Goal: Information Seeking & Learning: Learn about a topic

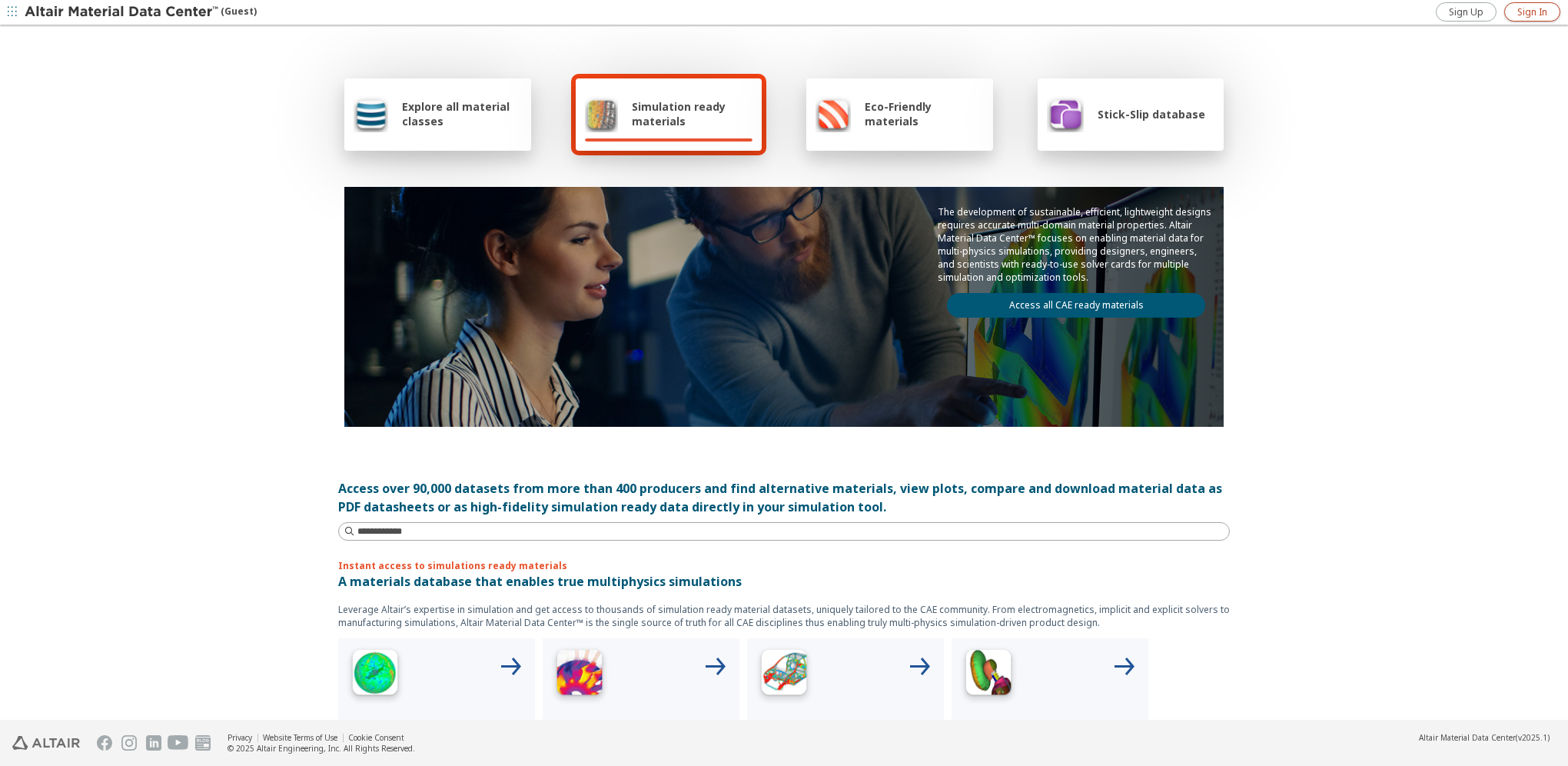
click at [1531, 10] on span "Sign In" at bounding box center [1533, 12] width 30 height 13
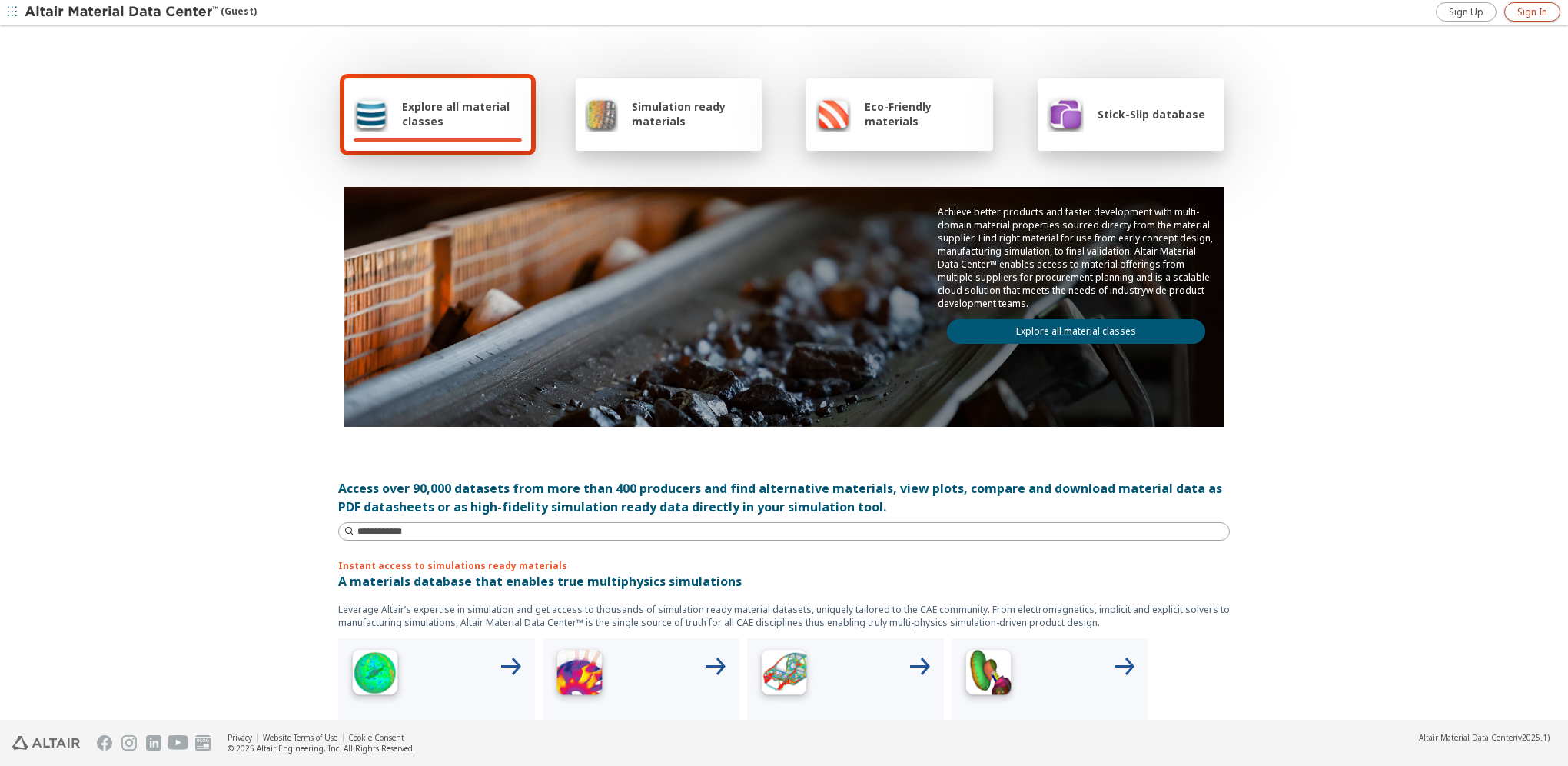
click at [1543, 13] on span "Sign In" at bounding box center [1533, 12] width 30 height 13
click at [1553, 13] on icon "button" at bounding box center [1554, 12] width 13 height 13
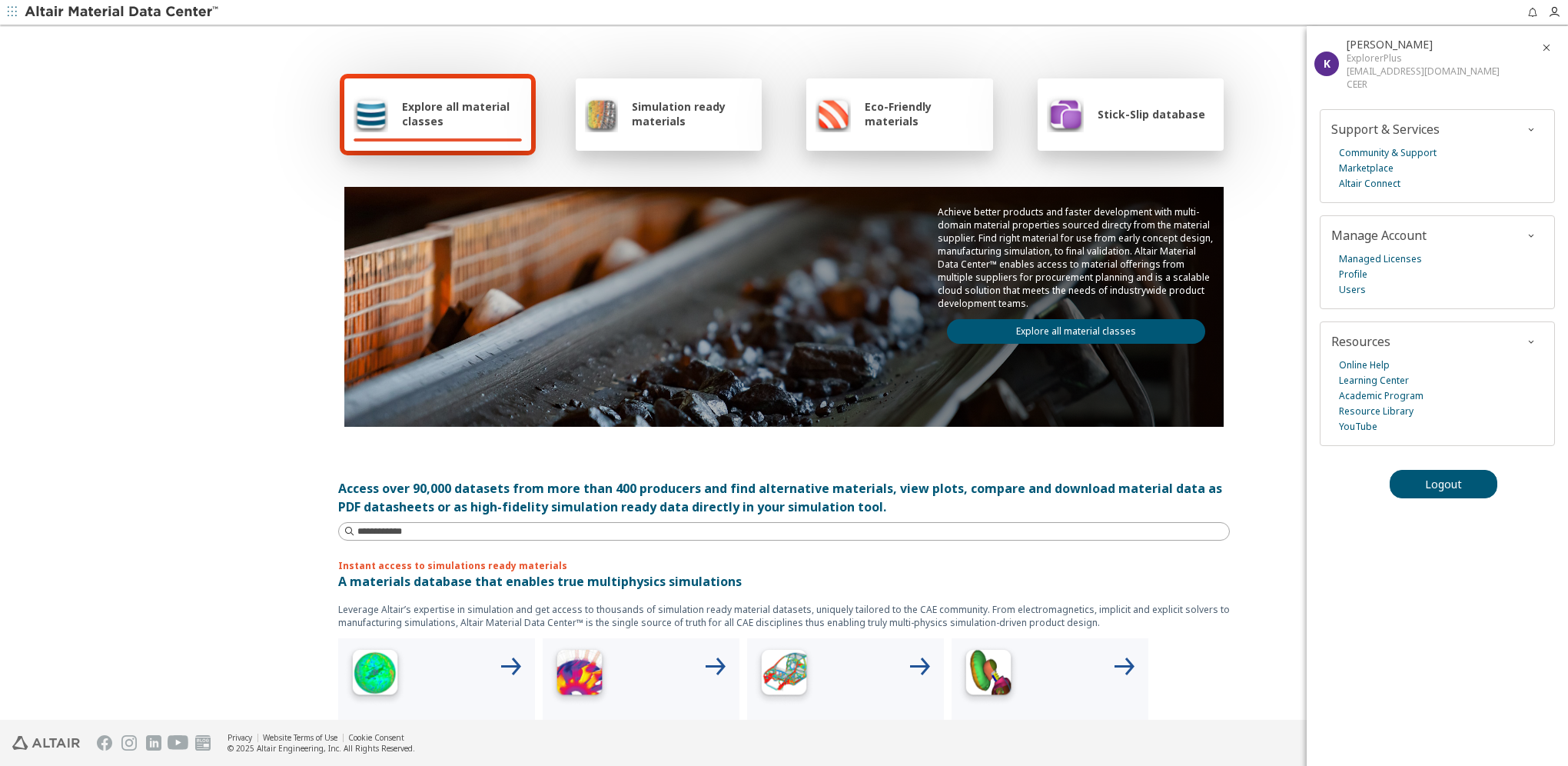
click at [1223, 77] on div "Explore all material classes Simulation ready materials Eco-Friendly materials …" at bounding box center [784, 249] width 892 height 446
click at [391, 126] on div "Explore all material classes" at bounding box center [438, 113] width 168 height 37
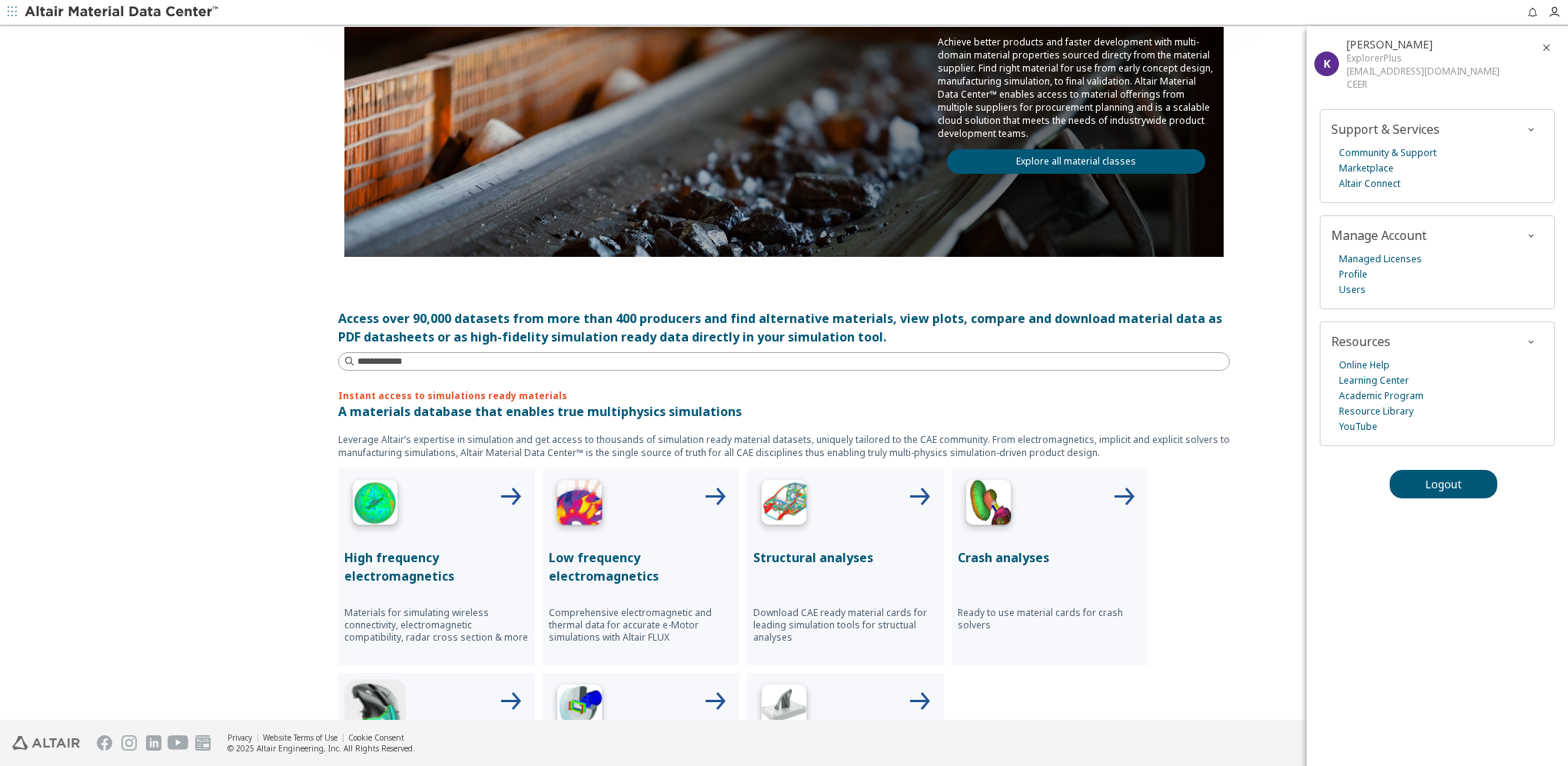
scroll to position [231, 0]
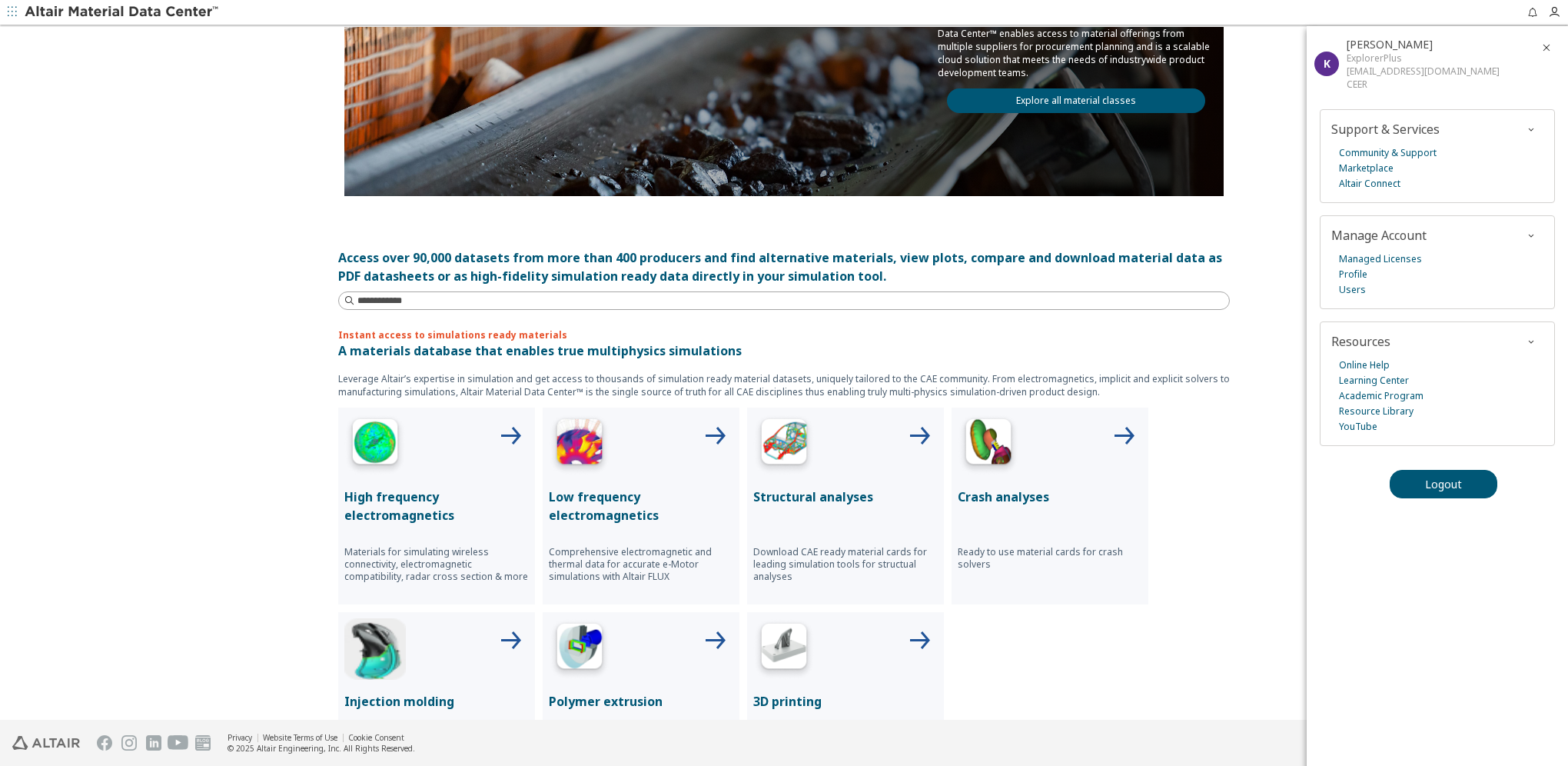
click at [801, 484] on div "Structural analyses Download CAE ready material cards for leading simulation to…" at bounding box center [846, 506] width 197 height 197
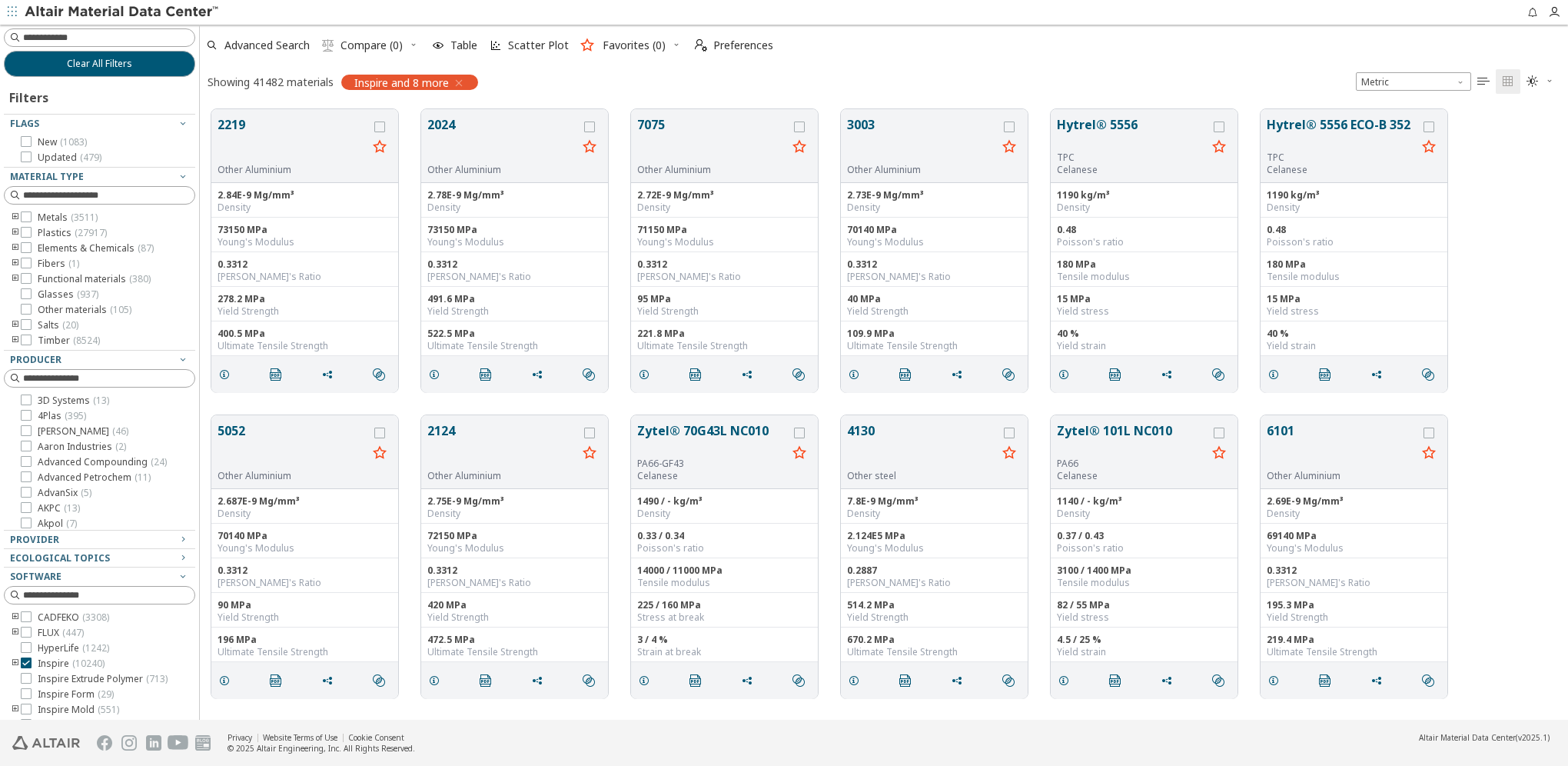
scroll to position [611, 1356]
click at [461, 82] on icon "button" at bounding box center [459, 83] width 13 height 13
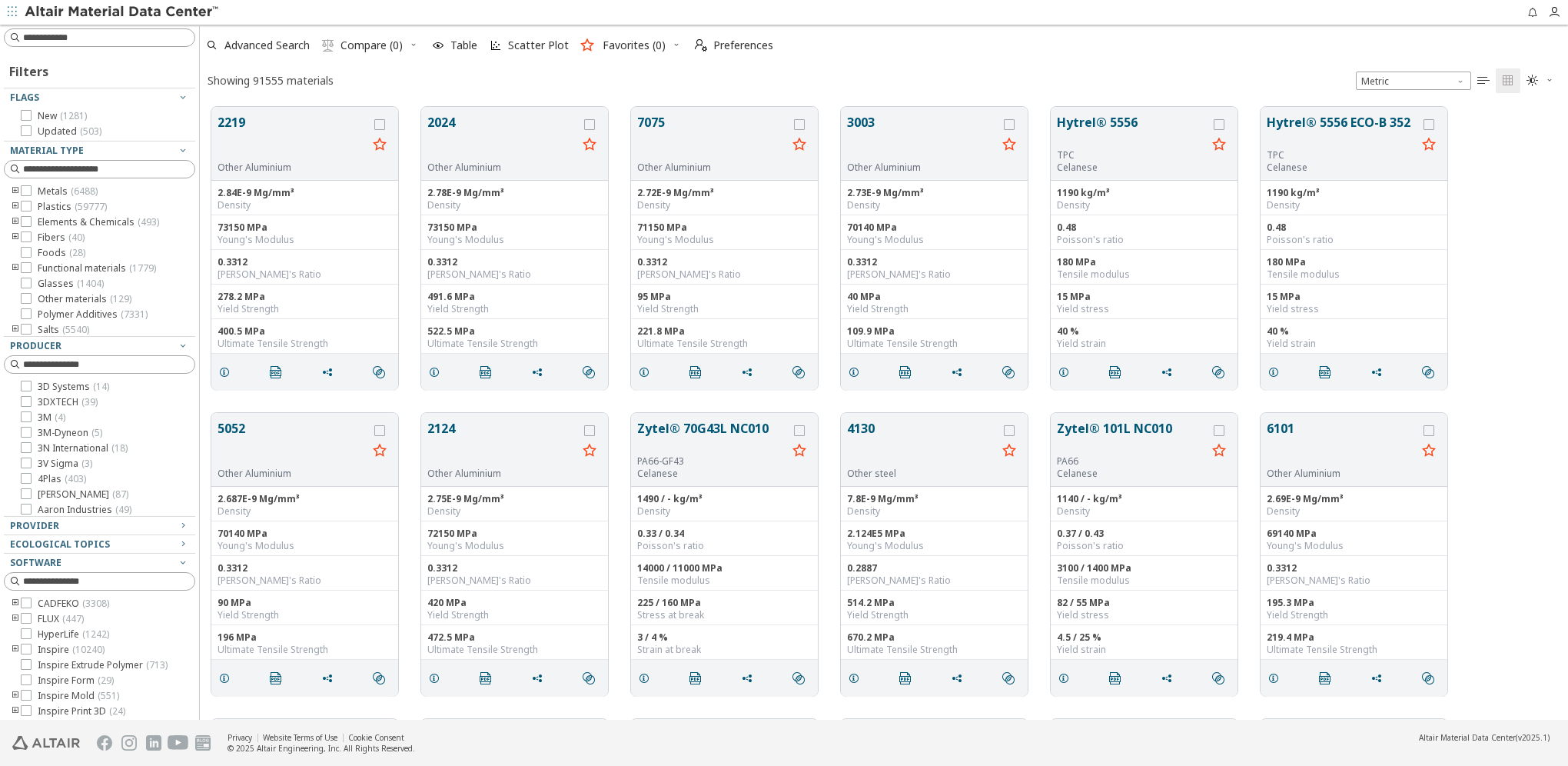
scroll to position [13, 13]
click at [81, 40] on input at bounding box center [101, 38] width 188 height 17
type input "*"
type input "****"
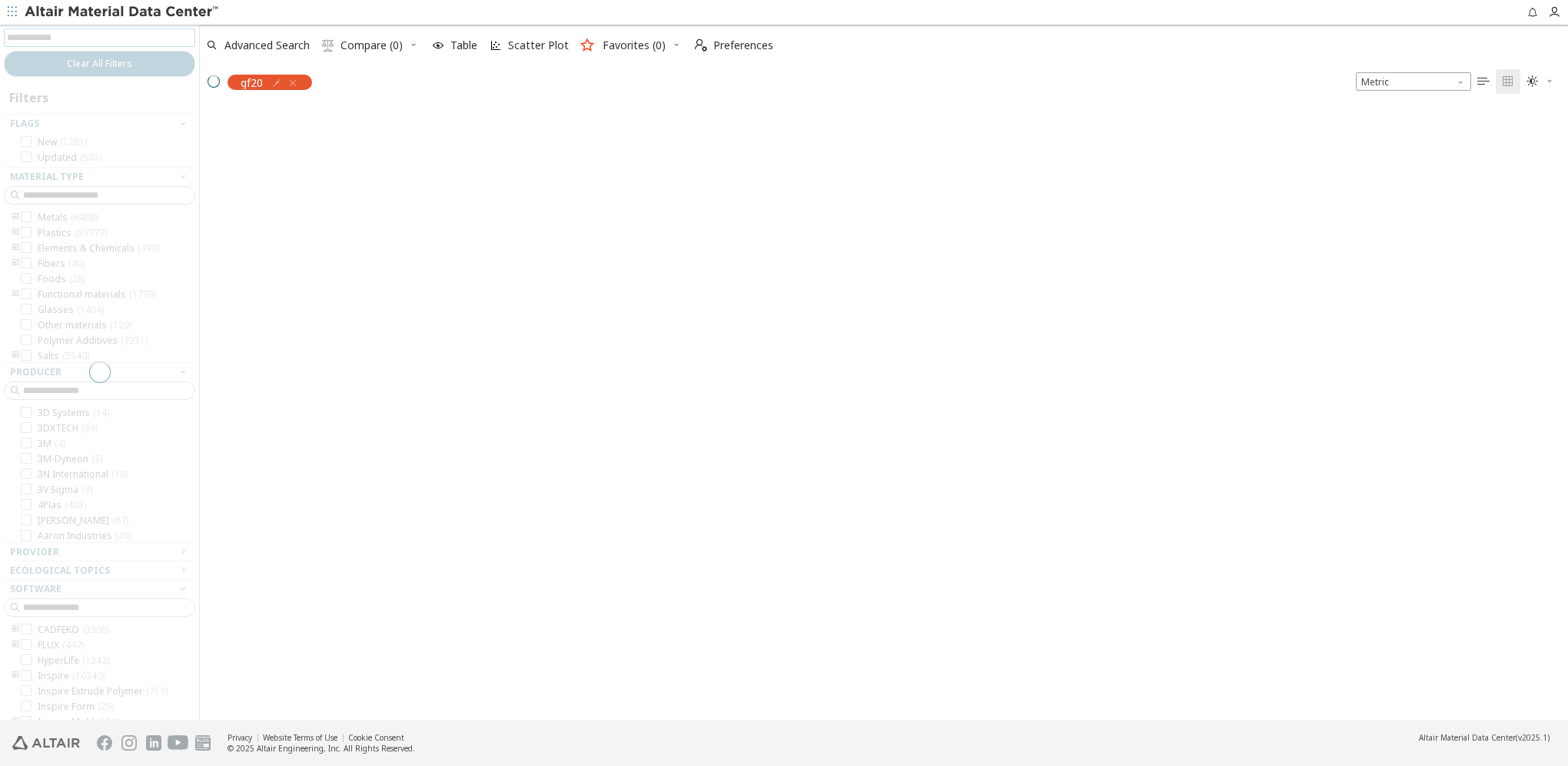
scroll to position [611, 1356]
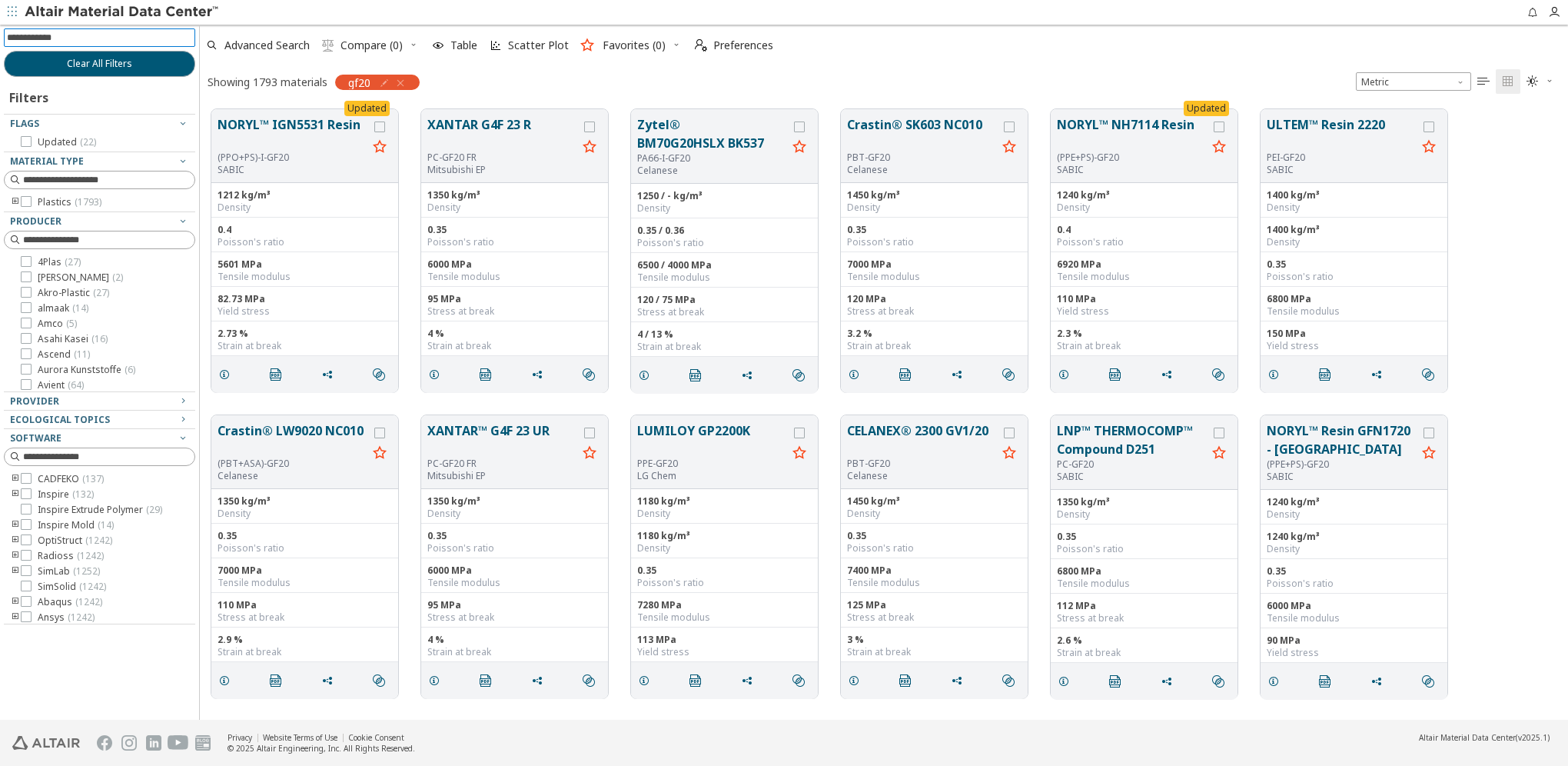
click at [25, 39] on input at bounding box center [101, 38] width 188 height 17
type input "*"
type input "*******"
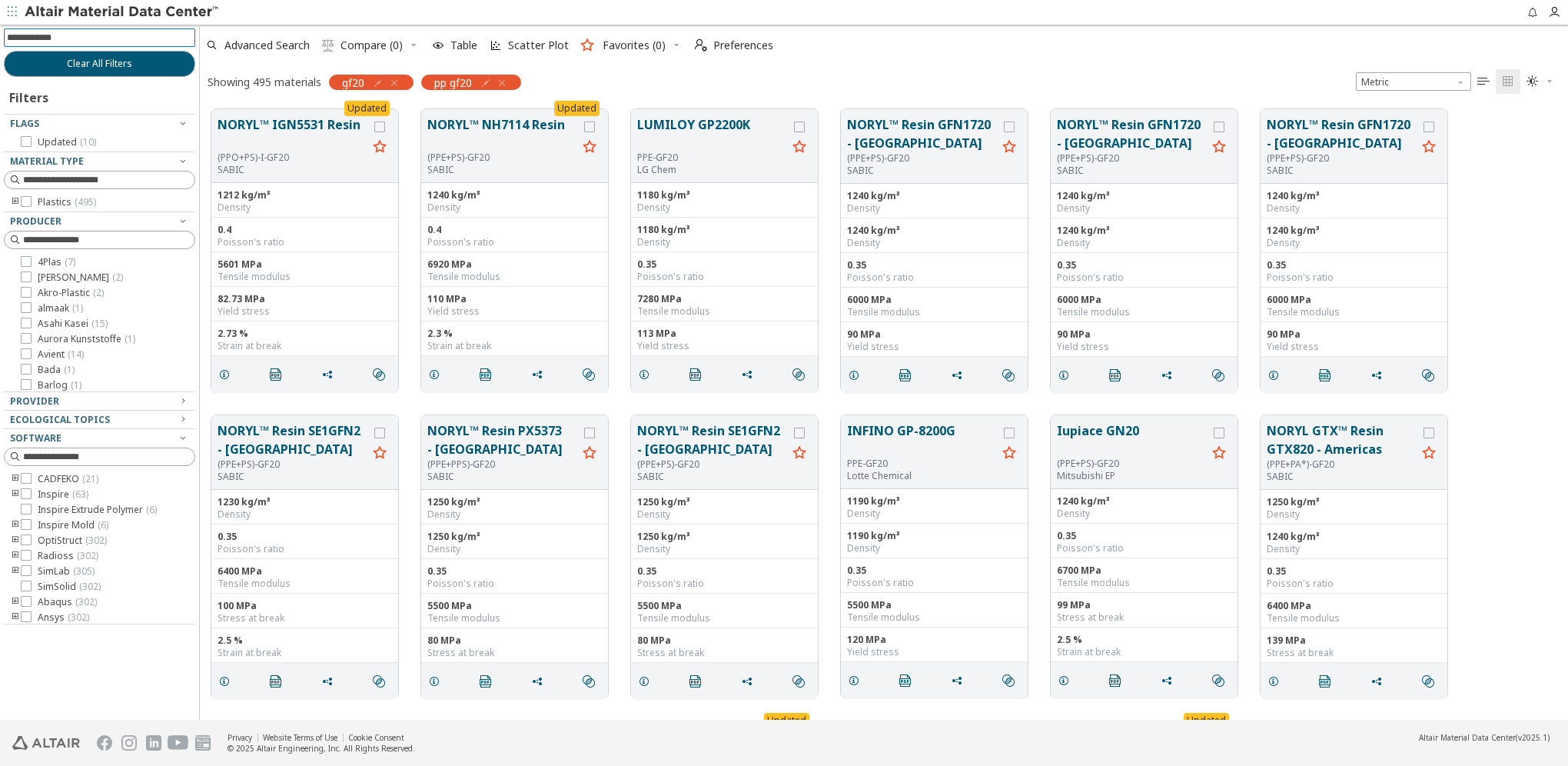
click at [396, 79] on icon "button" at bounding box center [394, 83] width 13 height 13
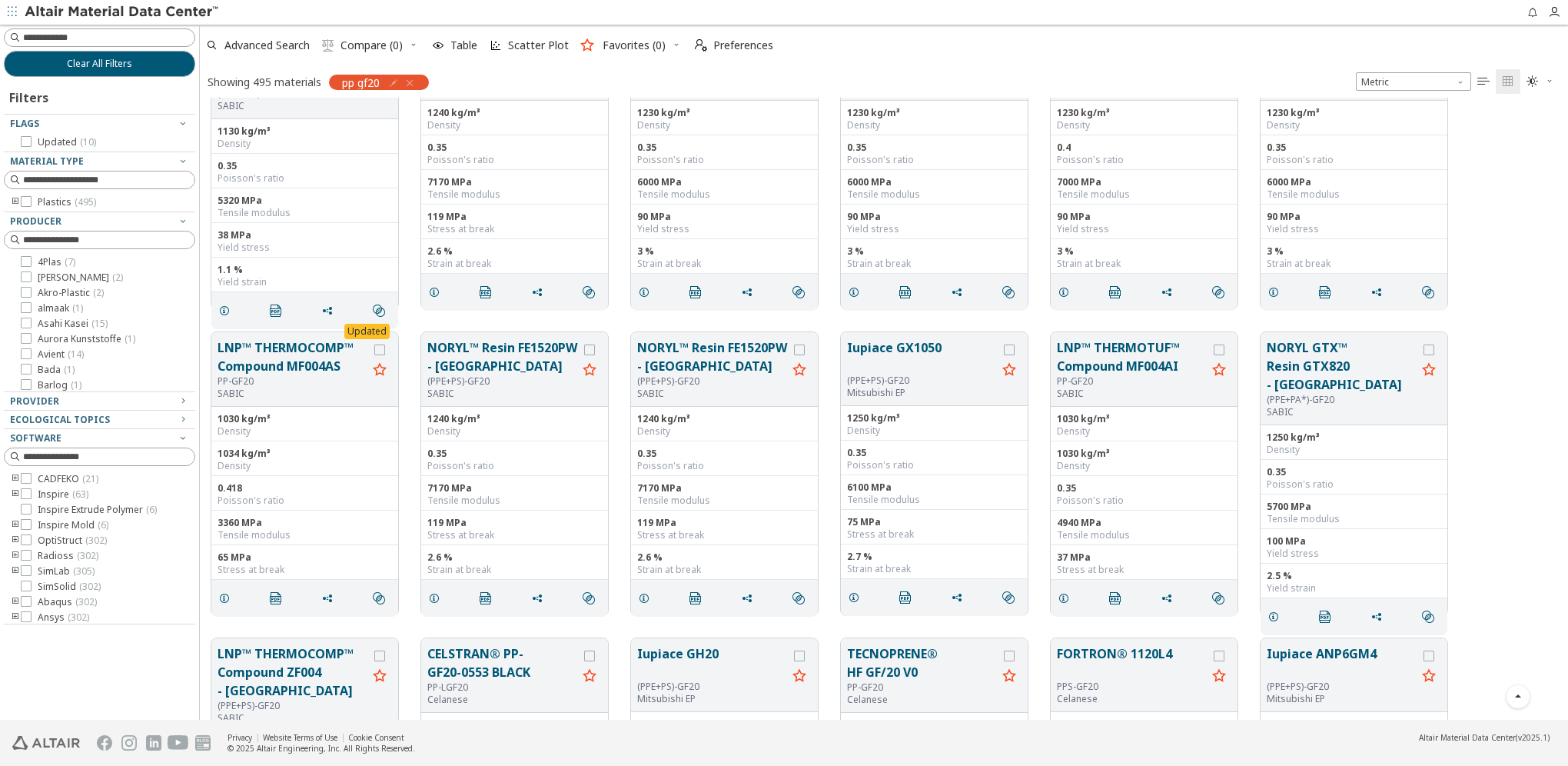
scroll to position [1461, 0]
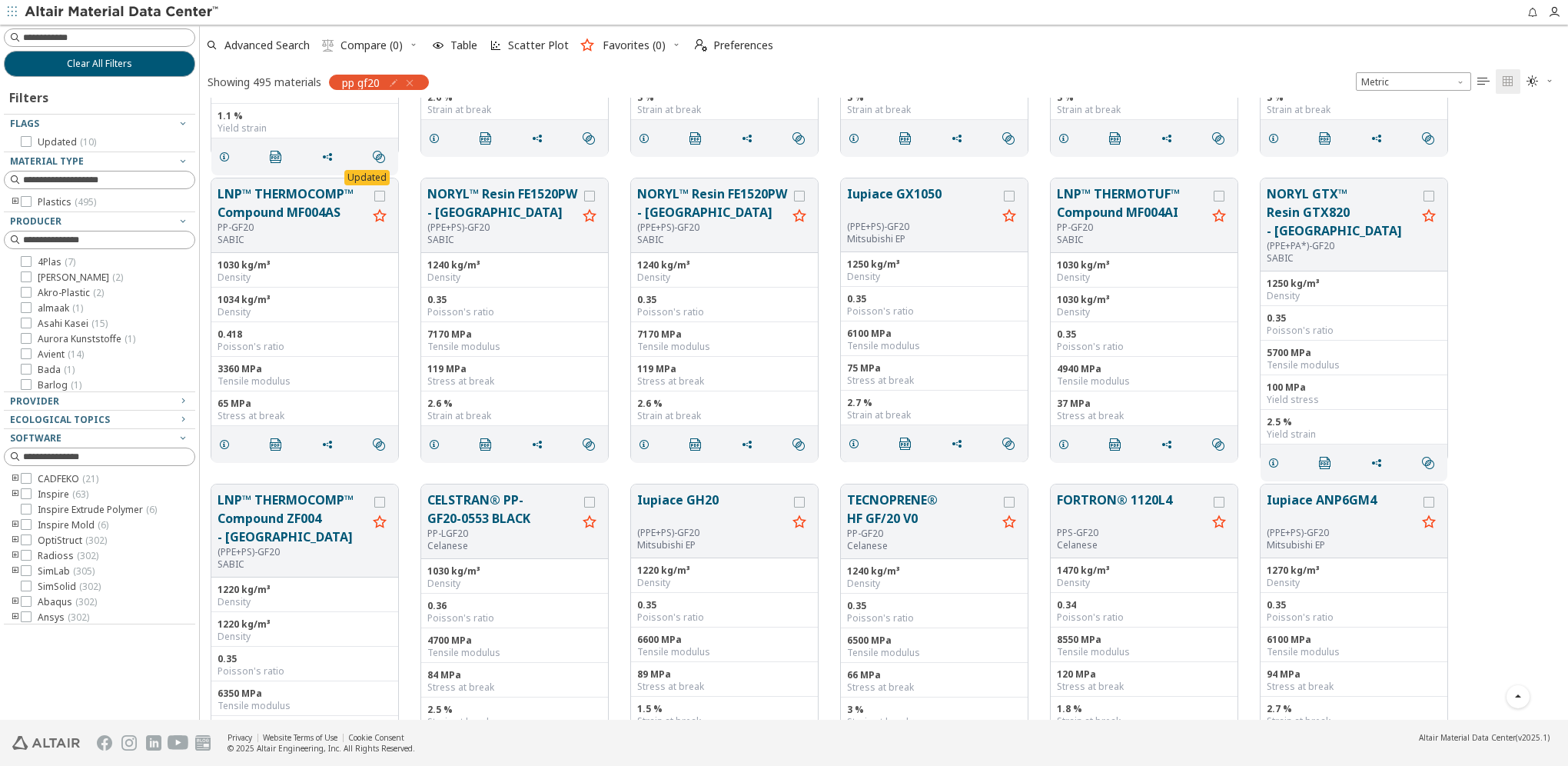
click at [411, 81] on icon "button" at bounding box center [409, 83] width 13 height 13
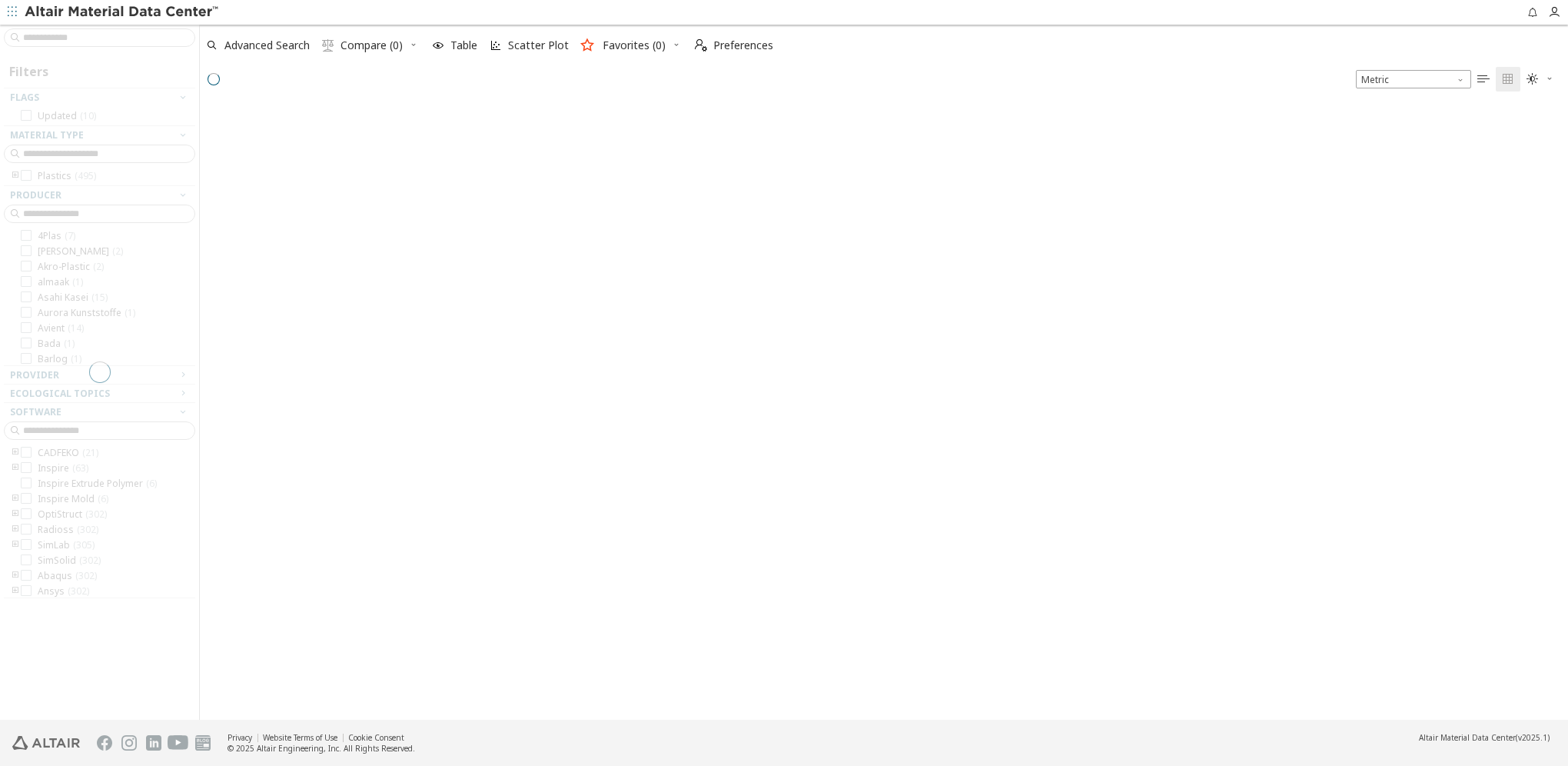
scroll to position [615, 1356]
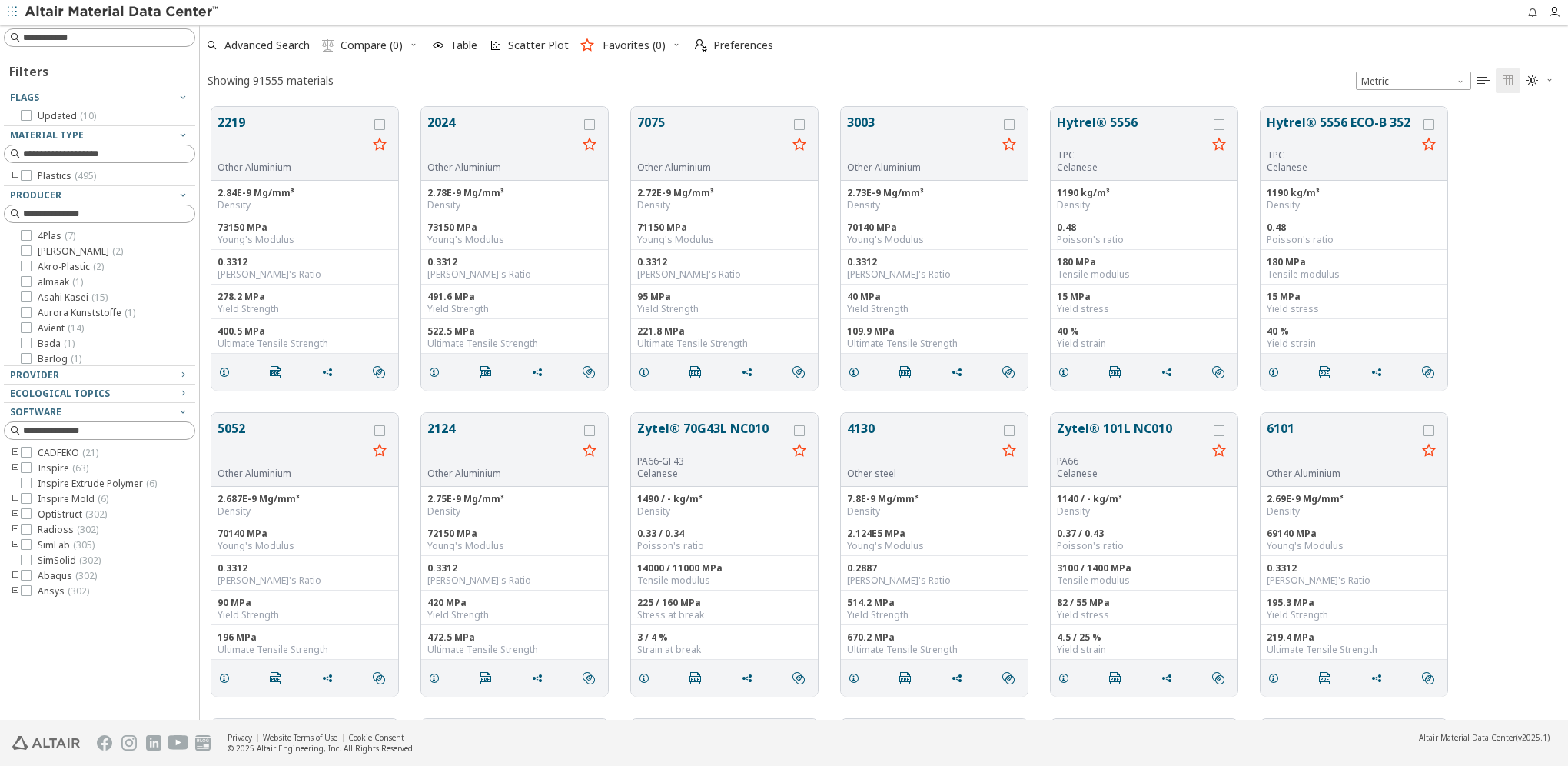
click at [75, 39] on input at bounding box center [108, 38] width 171 height 15
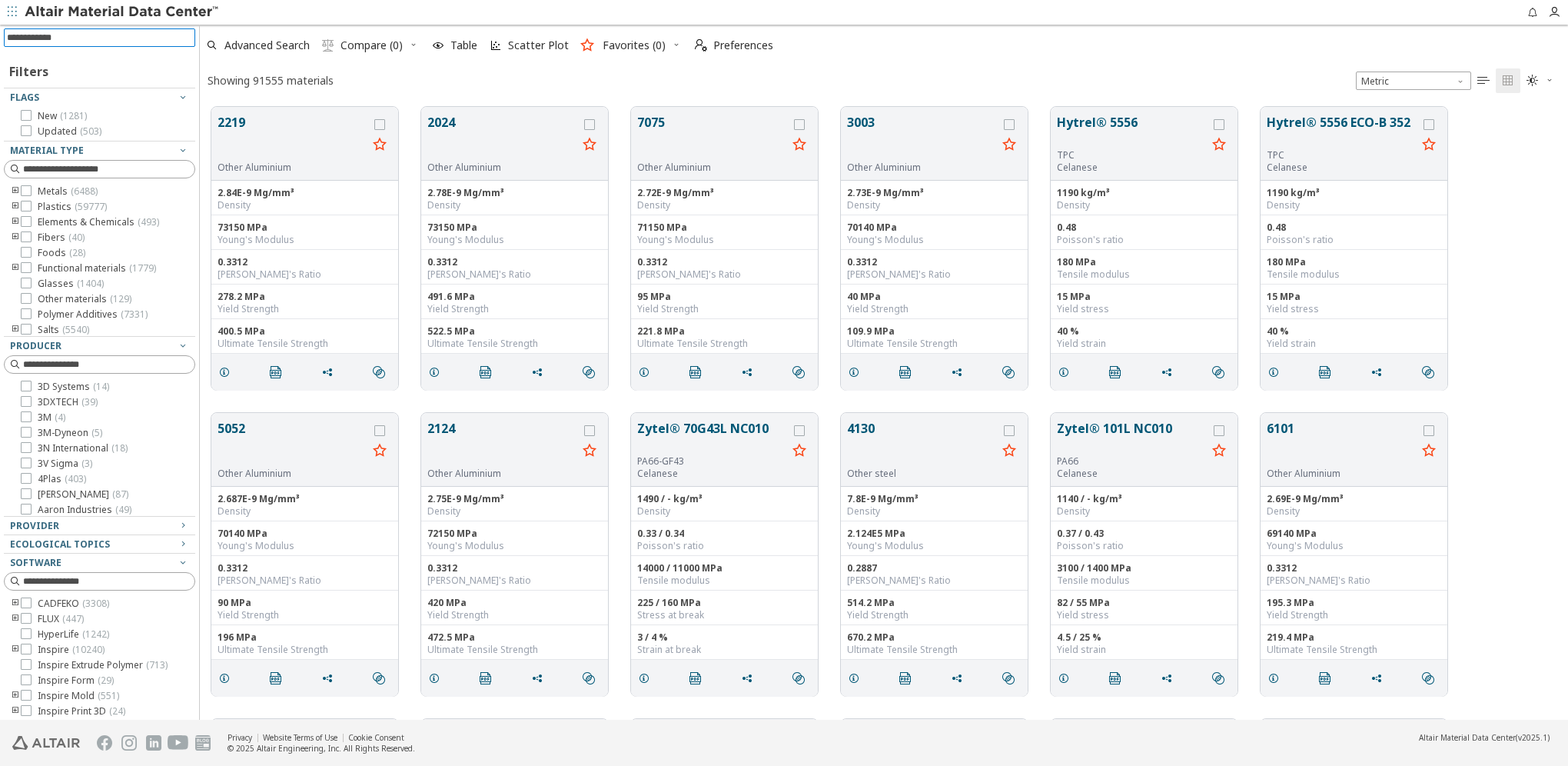
scroll to position [13, 13]
type input "*"
type input "*******"
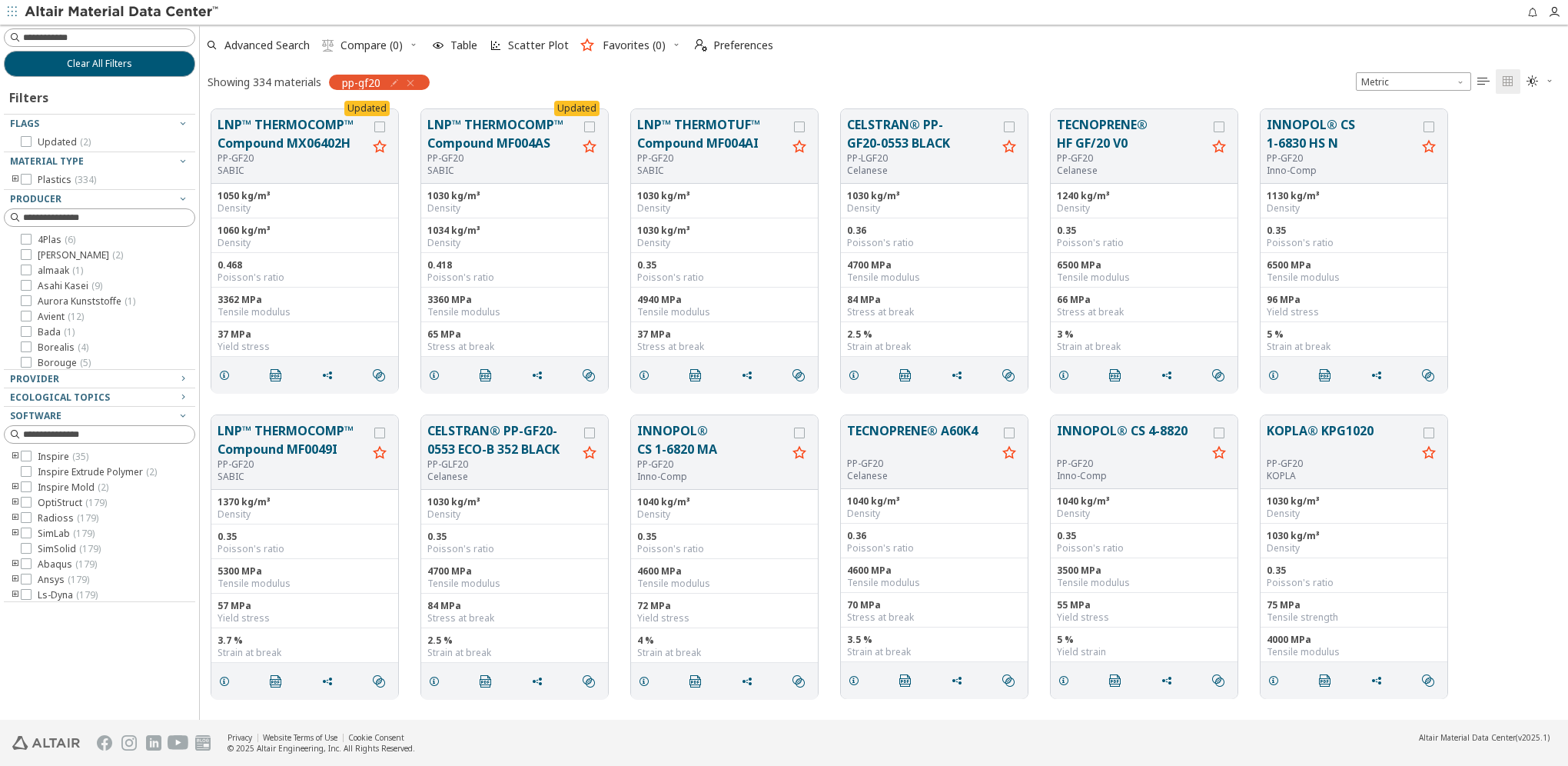
click at [1483, 344] on div "Updated LNP™ THERMOCOMP™ Compound MX06402H PP-GF20 SABIC 1050 kg/m³ Density 106…" at bounding box center [884, 250] width 1368 height 306
click at [1051, 68] on div "Showing 334 materials pp-gf20 Metric   " at bounding box center [884, 81] width 1368 height 32
click at [27, 533] on icon at bounding box center [26, 529] width 11 height 11
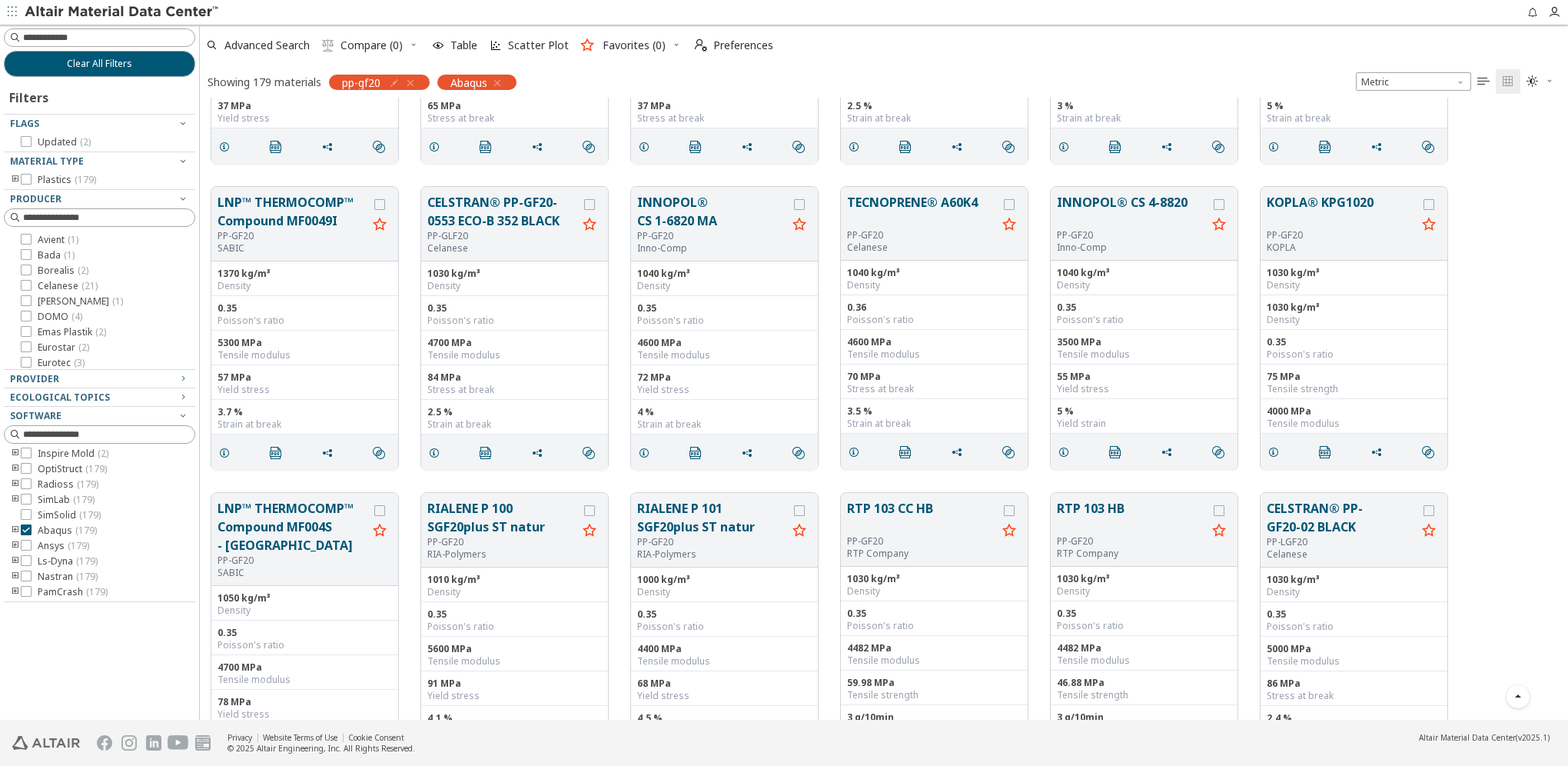
scroll to position [231, 0]
click at [498, 379] on div "84 MPa" at bounding box center [515, 375] width 175 height 13
click at [724, 372] on div "72 MPa" at bounding box center [725, 375] width 175 height 13
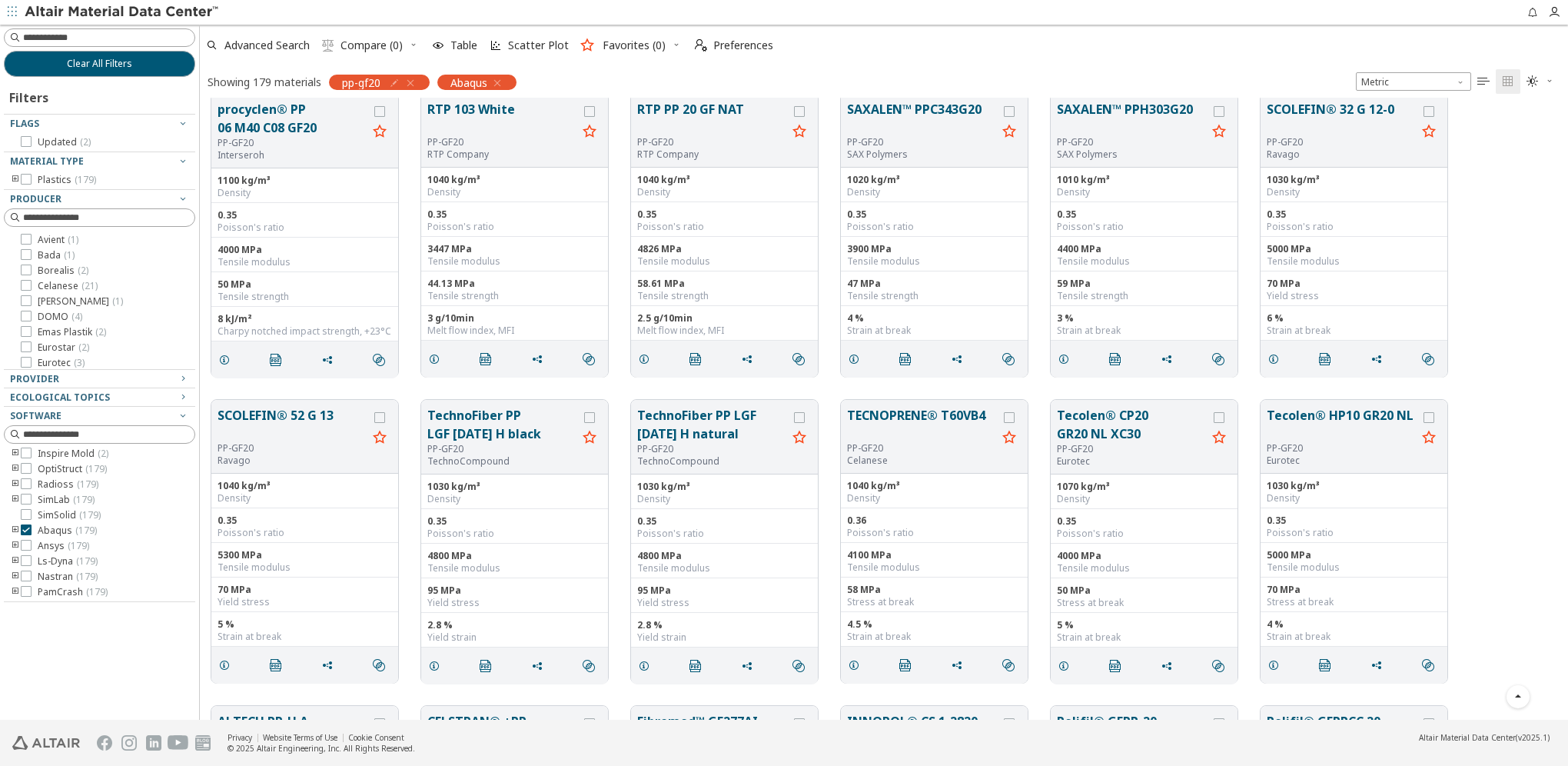
scroll to position [3382, 0]
